Goal: Task Accomplishment & Management: Manage account settings

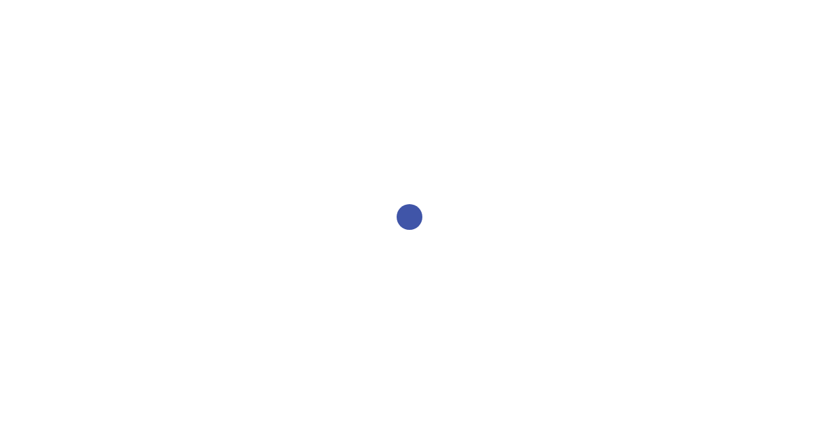
select select "2bed604d-1099-4043-b1bc-2365e8740244"
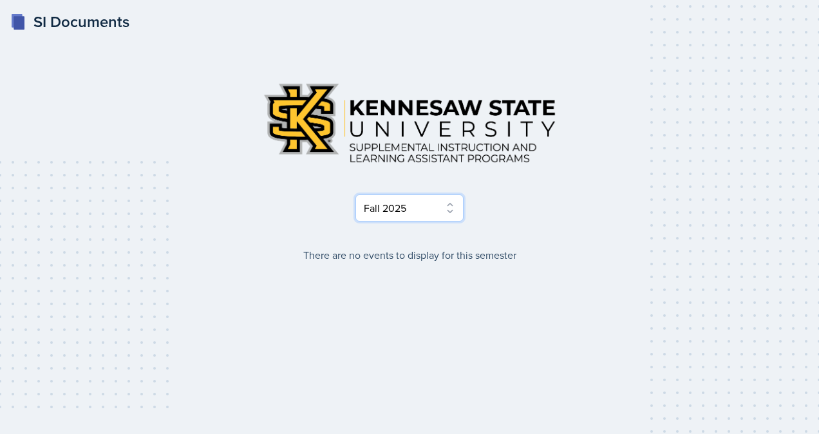
click at [451, 213] on select "Select Semester Fall 2025 Summer 2025 Spring 2025 Fall 2024 Summer 2024 Spring …" at bounding box center [409, 207] width 108 height 27
click at [355, 194] on select "Select Semester Fall 2025 Summer 2025 Spring 2025 Fall 2024 Summer 2024 Spring …" at bounding box center [409, 207] width 108 height 27
click at [432, 218] on select "Select Semester Fall 2025 Summer 2025 Spring 2025 Fall 2024 Summer 2024 Spring …" at bounding box center [409, 207] width 108 height 27
click at [355, 194] on select "Select Semester Fall 2025 Summer 2025 Spring 2025 Fall 2024 Summer 2024 Spring …" at bounding box center [409, 207] width 108 height 27
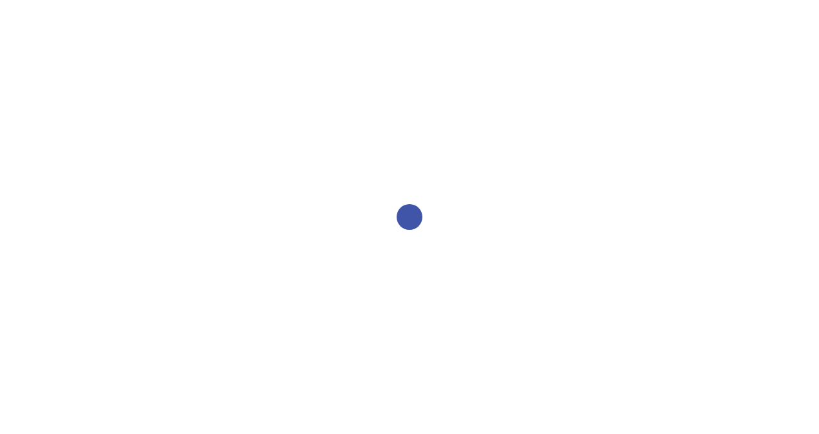
select select "2bed604d-1099-4043-b1bc-2365e8740244"
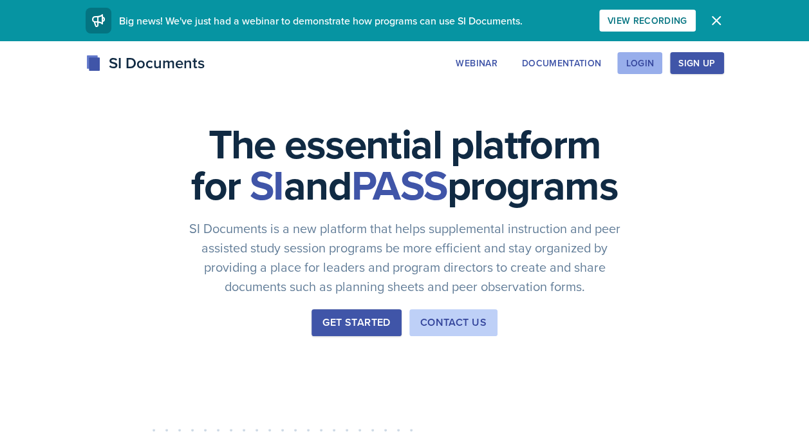
click at [630, 68] on div "Login" at bounding box center [639, 63] width 28 height 10
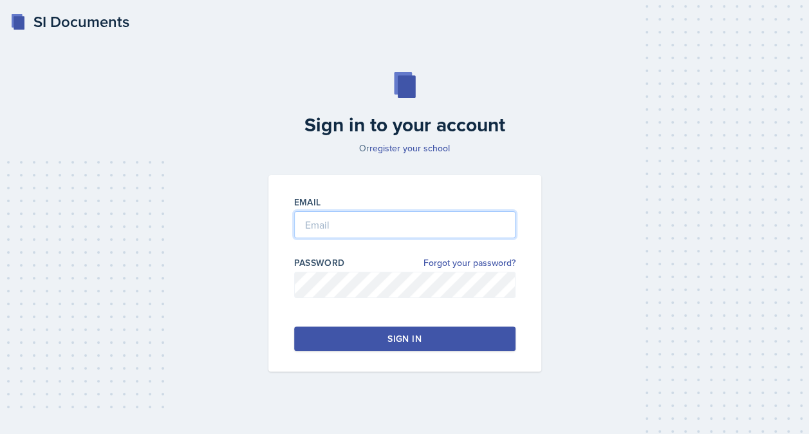
click at [452, 230] on input "email" at bounding box center [404, 224] width 221 height 27
click at [438, 223] on input "email" at bounding box center [404, 224] width 221 height 27
type input "[EMAIL_ADDRESS][DOMAIN_NAME]"
click at [358, 302] on div at bounding box center [404, 304] width 221 height 13
click at [593, 287] on div "Sign in to your account Or register your school Email [EMAIL_ADDRESS][DOMAIN_NA…" at bounding box center [404, 222] width 778 height 382
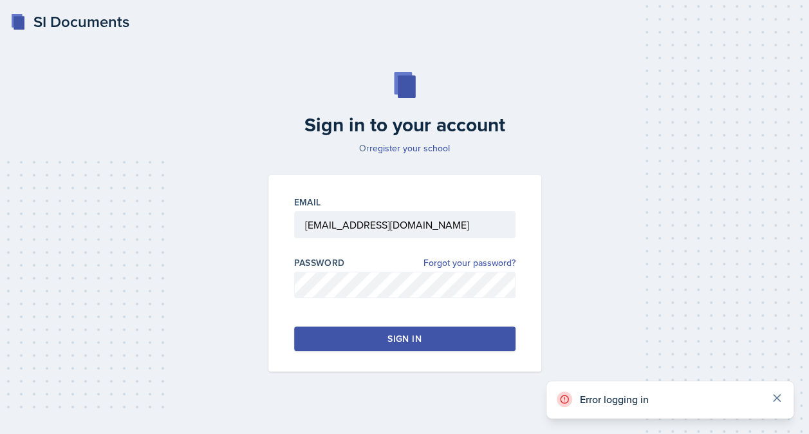
click at [779, 393] on icon at bounding box center [776, 397] width 13 height 13
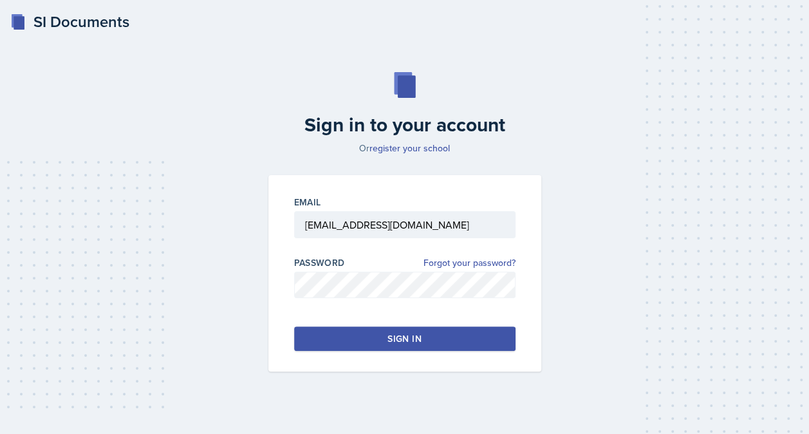
click at [386, 337] on button "Sign in" at bounding box center [404, 338] width 221 height 24
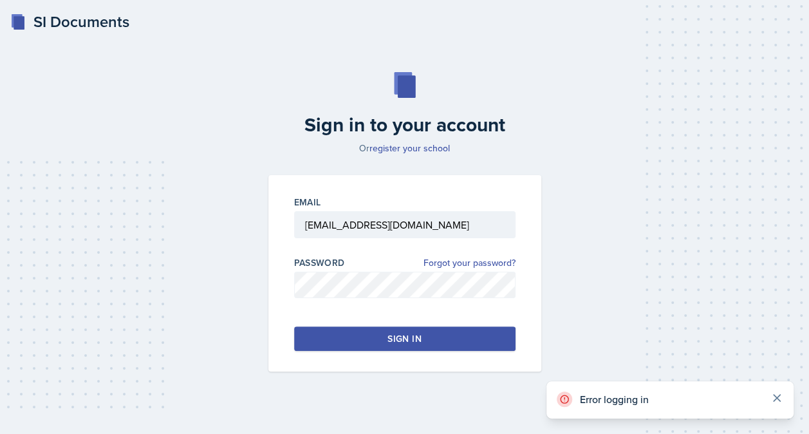
click at [772, 398] on icon at bounding box center [776, 397] width 13 height 13
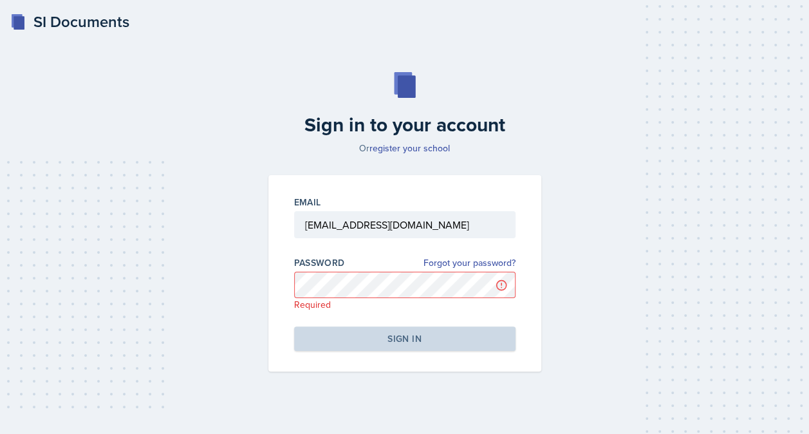
click at [537, 252] on div "Email [EMAIL_ADDRESS][DOMAIN_NAME] Password Forgot your password? Required Sign…" at bounding box center [404, 273] width 273 height 196
